Goal: Check status: Check status

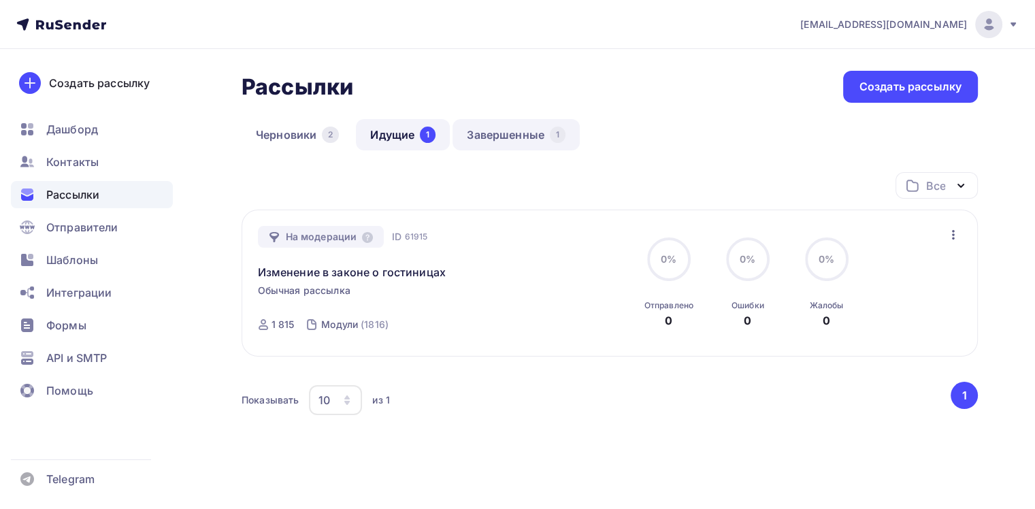
click at [496, 139] on link "Завершенные 1" at bounding box center [515, 134] width 127 height 31
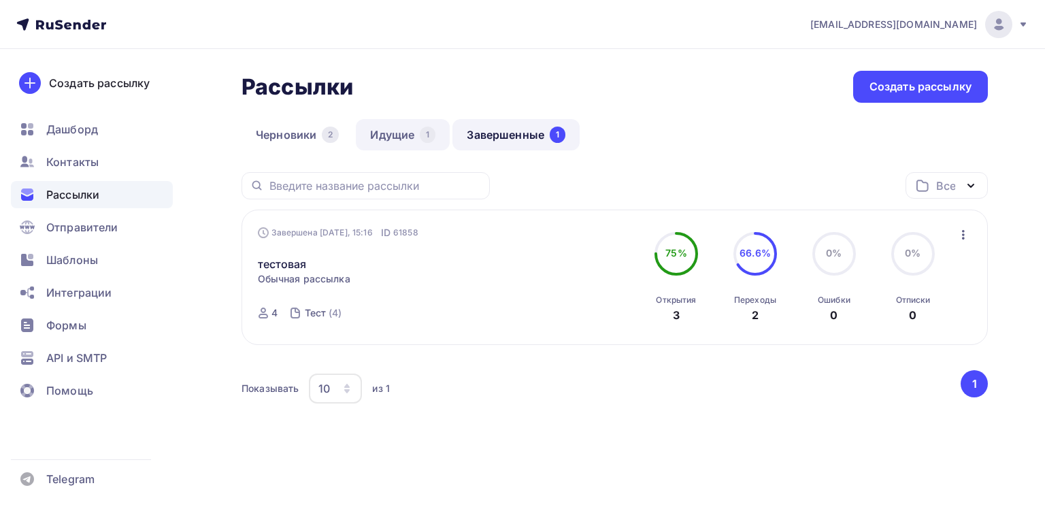
click at [420, 138] on link "Идущие 1" at bounding box center [403, 134] width 94 height 31
